Goal: Transaction & Acquisition: Purchase product/service

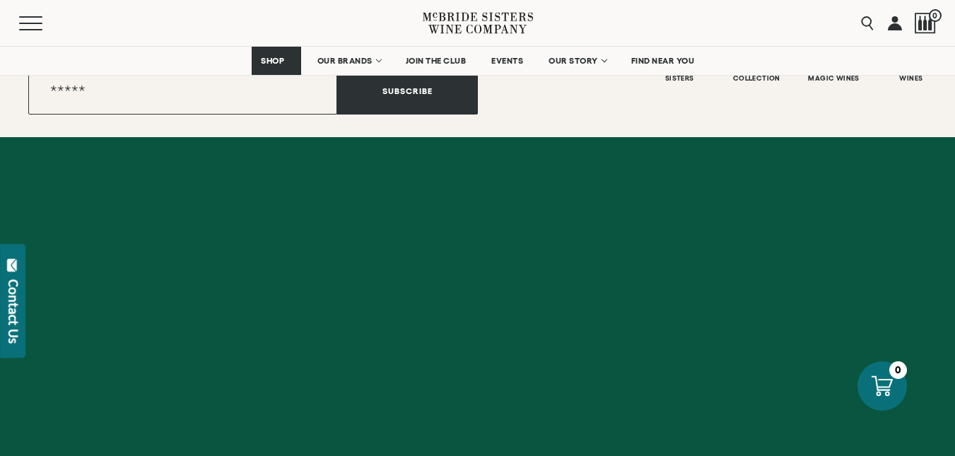
scroll to position [3684, 0]
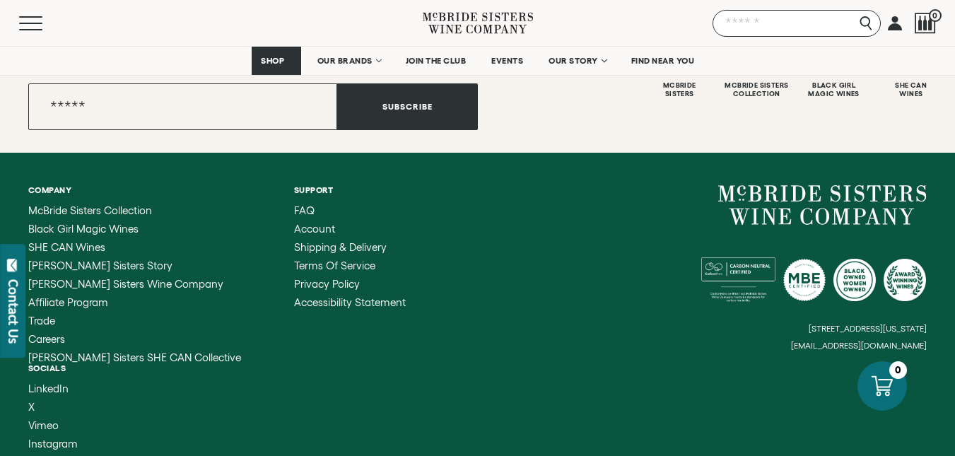
click at [874, 20] on input "Search" at bounding box center [797, 23] width 168 height 27
paste input "**********"
click at [867, 20] on input "**********" at bounding box center [797, 23] width 168 height 27
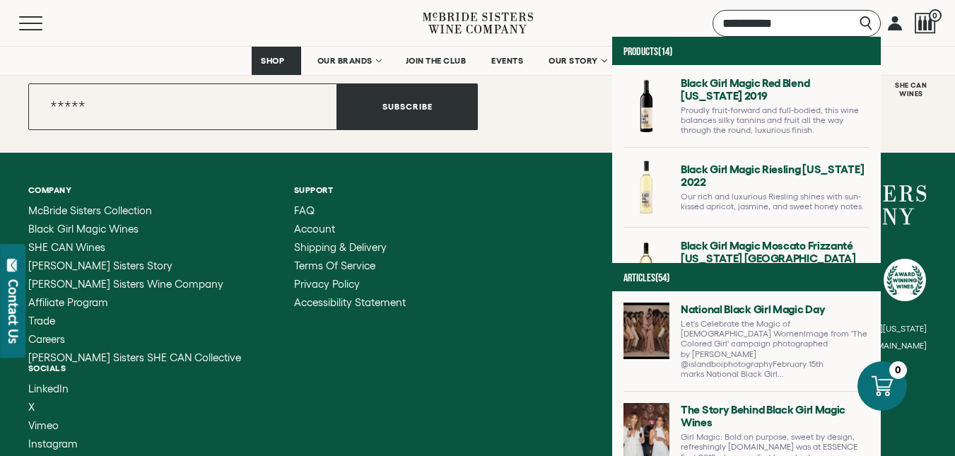
type input "**********"
click at [660, 103] on link at bounding box center [746, 111] width 246 height 71
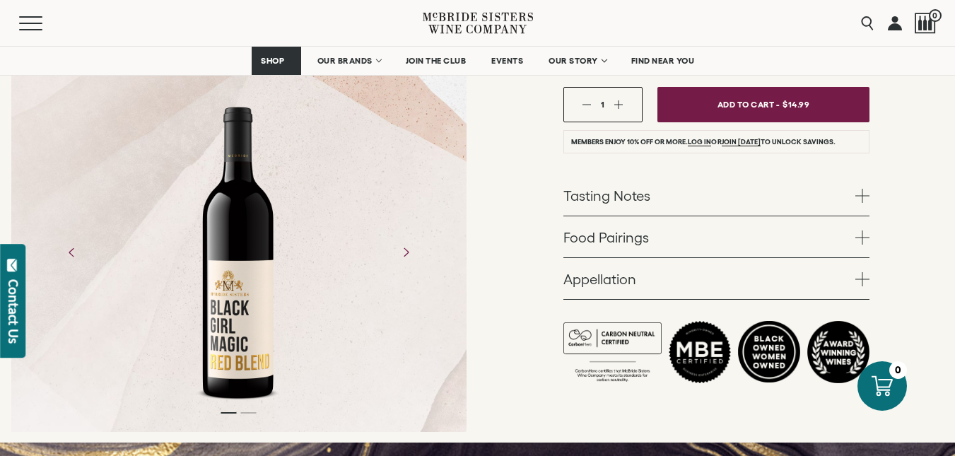
drag, startPoint x: 219, startPoint y: 298, endPoint x: 238, endPoint y: 335, distance: 41.1
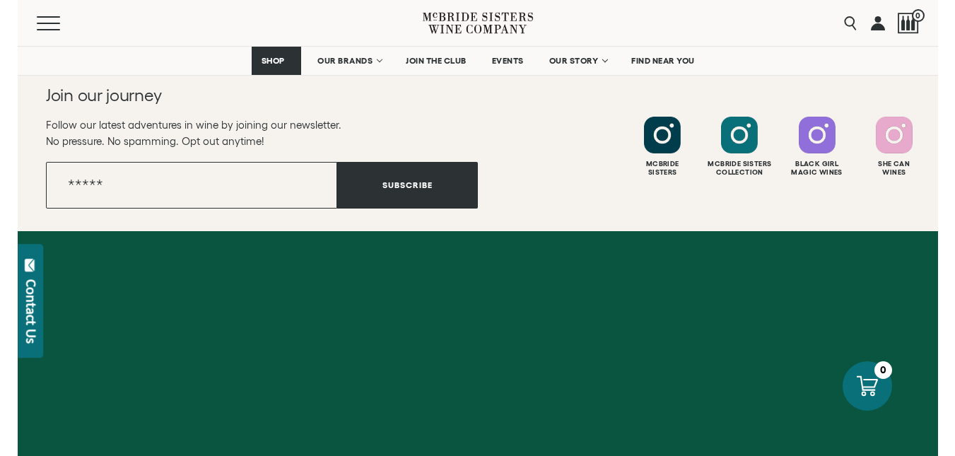
scroll to position [3267, 0]
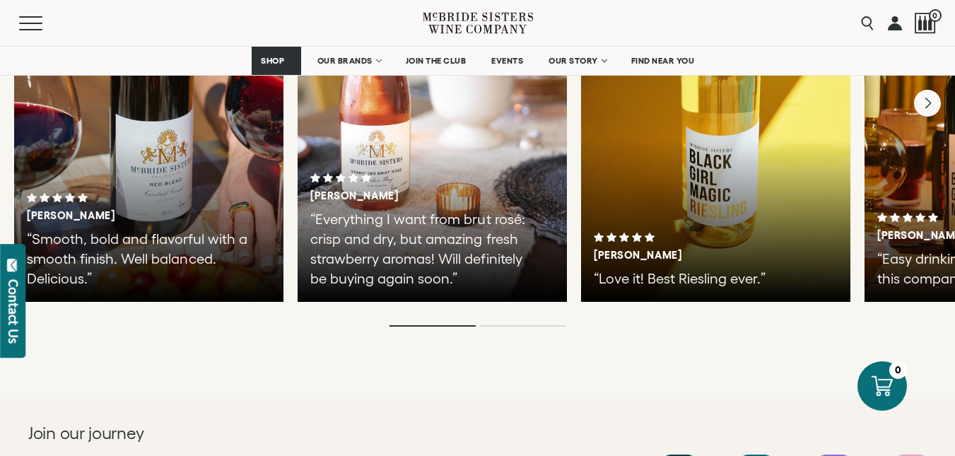
drag, startPoint x: 924, startPoint y: 359, endPoint x: 962, endPoint y: 348, distance: 39.8
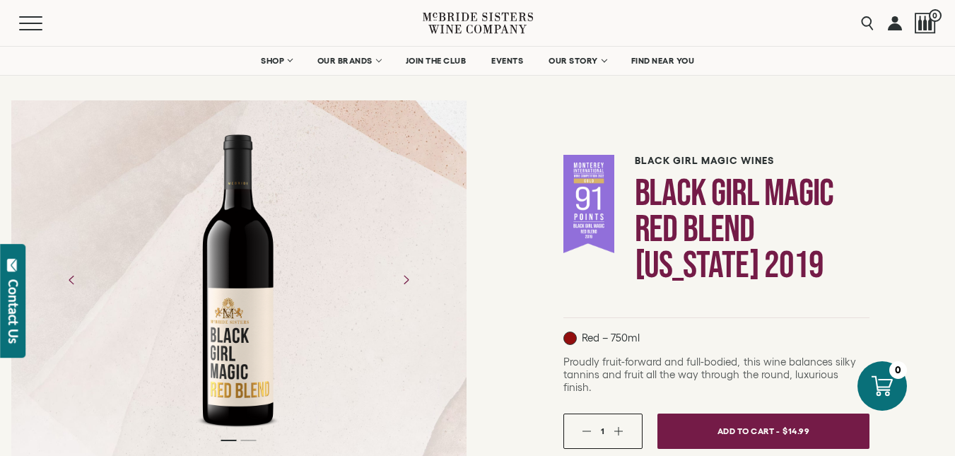
scroll to position [71, 0]
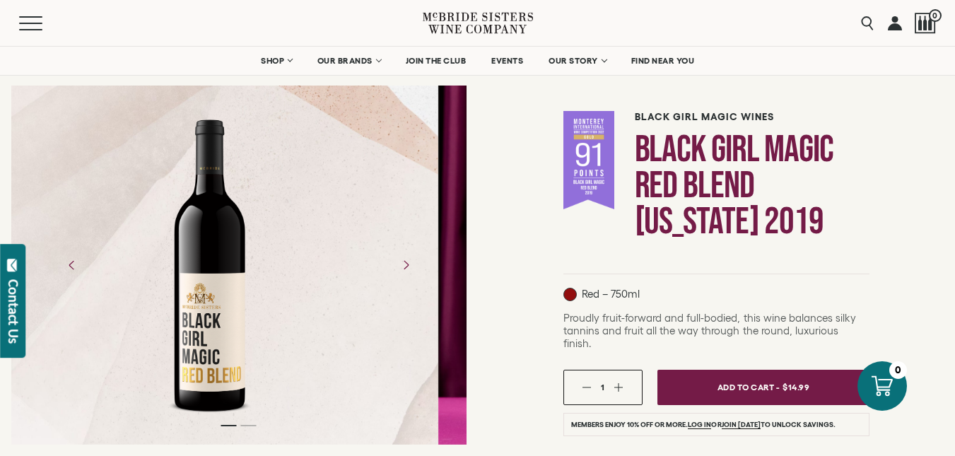
click at [194, 205] on div at bounding box center [211, 265] width 110 height 318
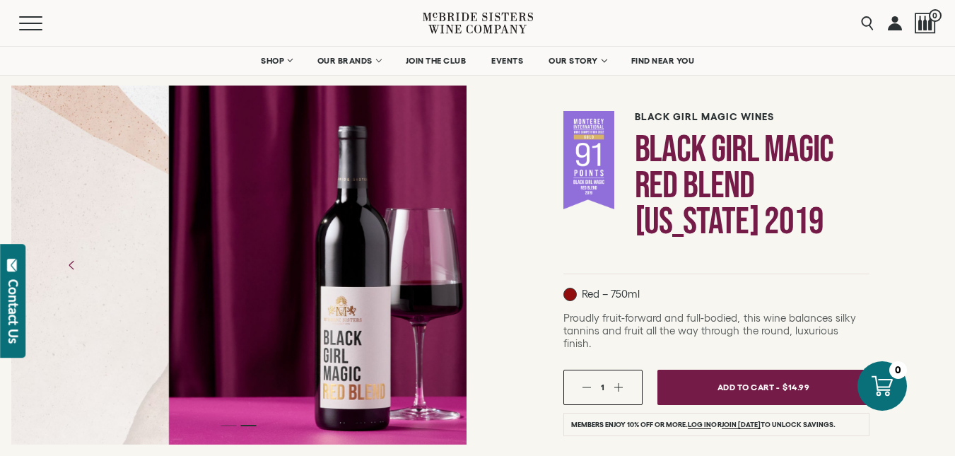
click at [469, 277] on div at bounding box center [239, 385] width 478 height 681
click at [495, 281] on div "Black Girl Magic Wines Black Girl Magic Red Blend [US_STATE] 2019 Red – 750ml" at bounding box center [717, 385] width 478 height 681
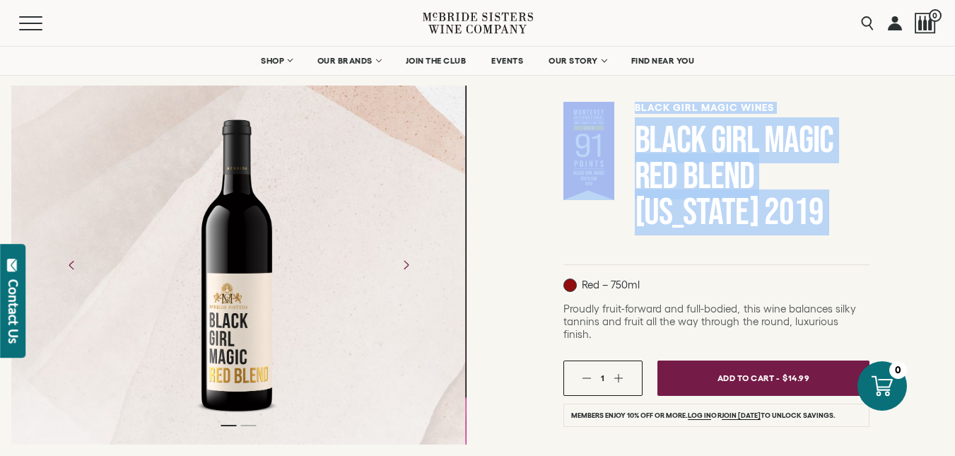
scroll to position [141, 0]
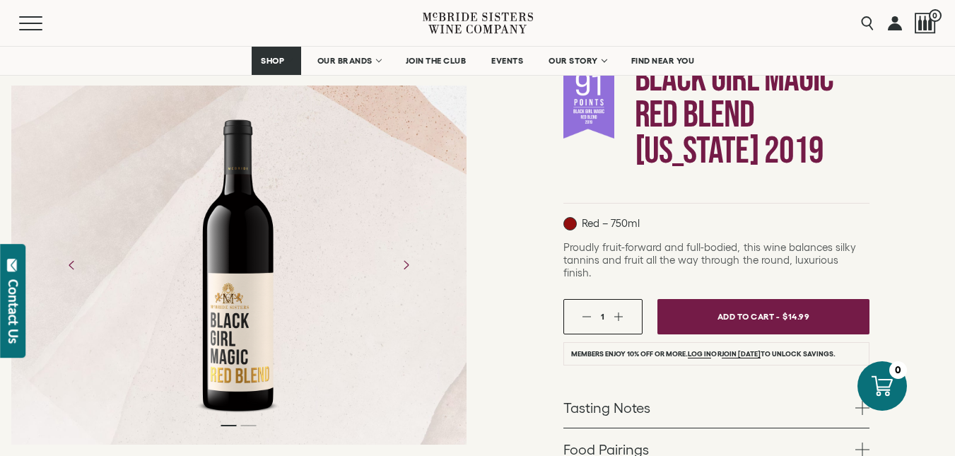
drag, startPoint x: 251, startPoint y: 324, endPoint x: 515, endPoint y: 364, distance: 267.4
click at [514, 363] on div "Black Girl Magic Wines Black Girl Magic Red Blend [US_STATE] 2019 Red – 750ml" at bounding box center [717, 315] width 478 height 681
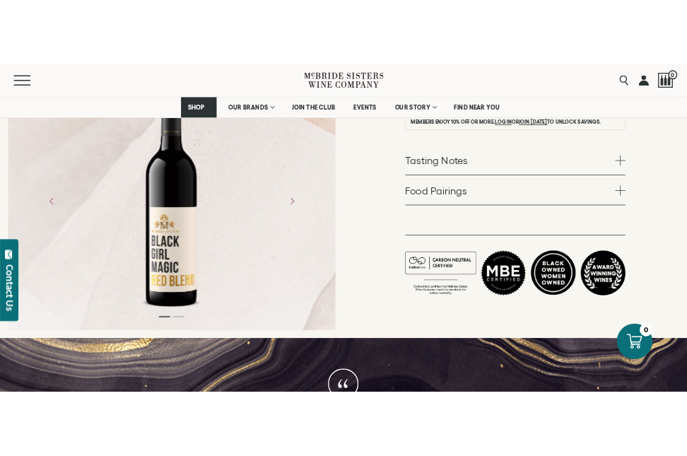
scroll to position [424, 0]
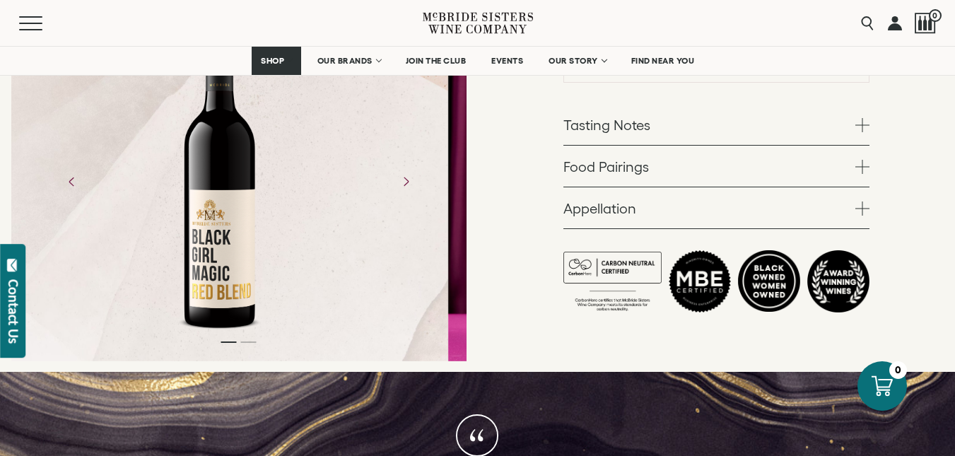
click at [237, 332] on div at bounding box center [220, 181] width 455 height 359
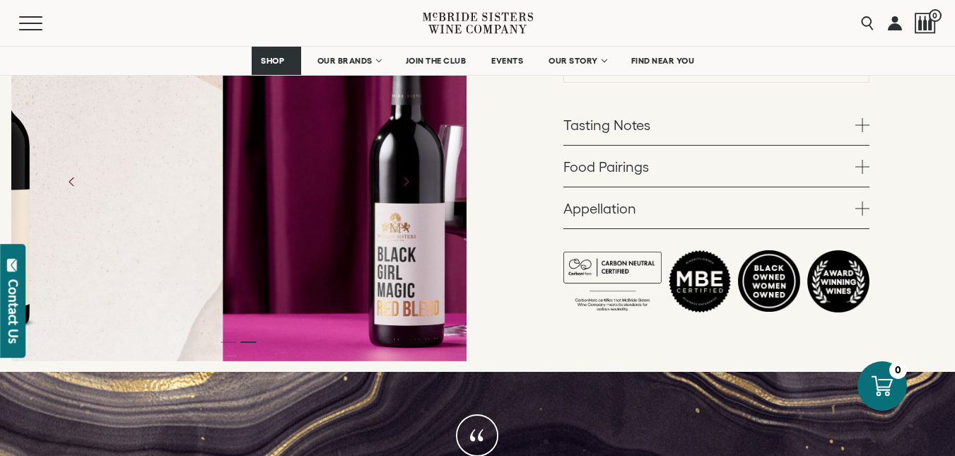
click at [414, 279] on div at bounding box center [450, 181] width 455 height 359
click at [421, 279] on div at bounding box center [450, 181] width 455 height 359
